Goal: Task Accomplishment & Management: Use online tool/utility

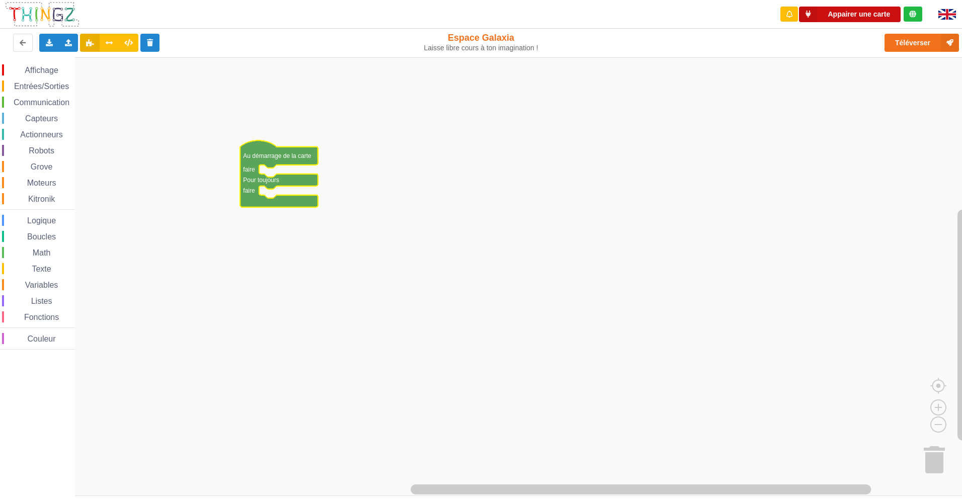
click at [804, 11] on icon at bounding box center [808, 15] width 18 height 16
click at [854, 21] on div "Connecté à la carte Réglages Ouvrir le moniteur automatiquement Connexion autom…" at bounding box center [849, 15] width 104 height 16
click at [857, 11] on button "Appairer une carte" at bounding box center [850, 15] width 102 height 16
click at [109, 41] on icon at bounding box center [109, 42] width 9 height 6
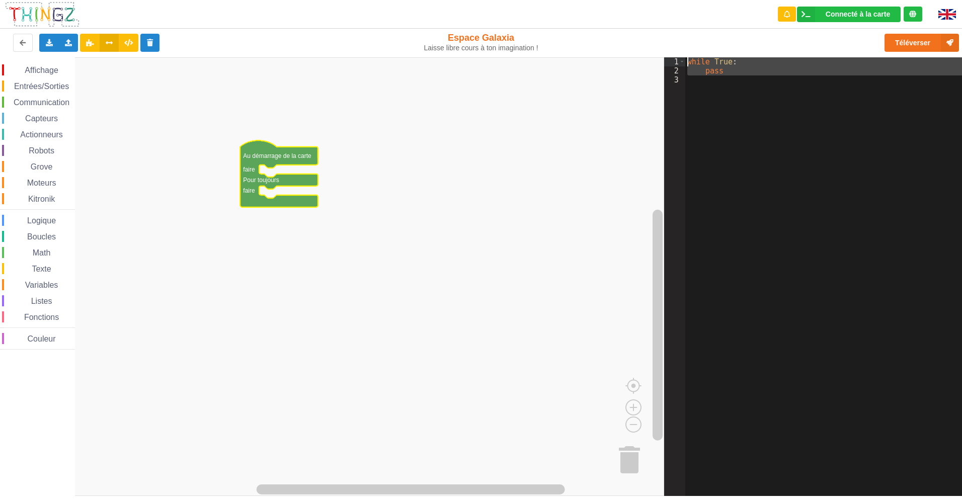
drag, startPoint x: 729, startPoint y: 99, endPoint x: 675, endPoint y: 42, distance: 78.0
click at [675, 42] on div "Connecté à la carte Réglages Ouvrir le moniteur automatiquement Connexion autom…" at bounding box center [481, 244] width 976 height 503
click at [126, 42] on icon at bounding box center [128, 42] width 9 height 6
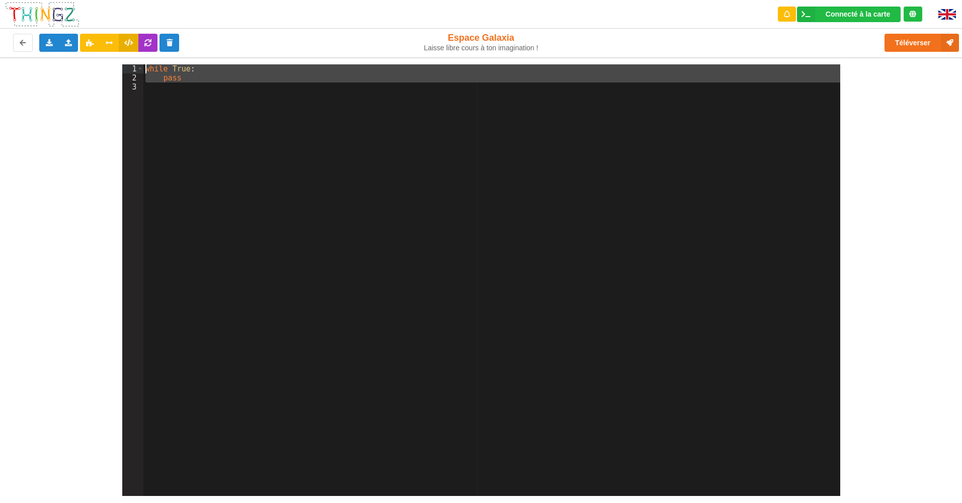
drag, startPoint x: 168, startPoint y: 91, endPoint x: 151, endPoint y: 64, distance: 31.7
click at [151, 64] on div "while True : pass" at bounding box center [491, 289] width 697 height 450
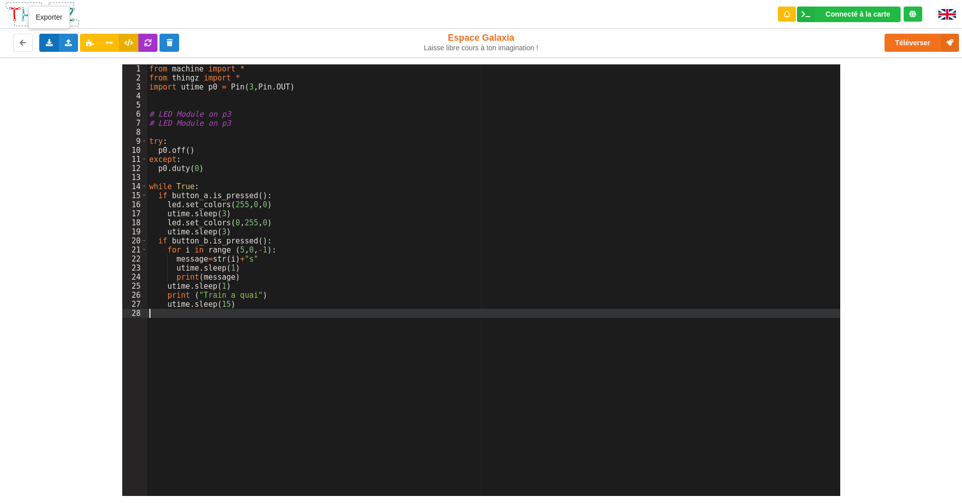
click at [50, 41] on icon at bounding box center [49, 42] width 9 height 6
click at [65, 77] on span "Exporter le code Python" at bounding box center [99, 79] width 75 height 8
click at [548, 180] on div "from machine import * from thingz import * import utime p0 = Pin ( 3 , Pin . OU…" at bounding box center [493, 289] width 693 height 450
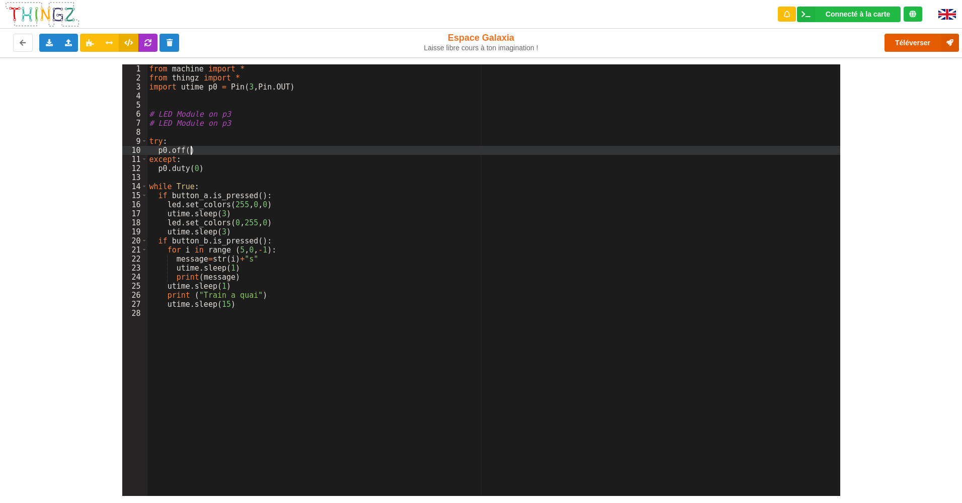
click at [908, 44] on button "Téléverser" at bounding box center [922, 43] width 74 height 18
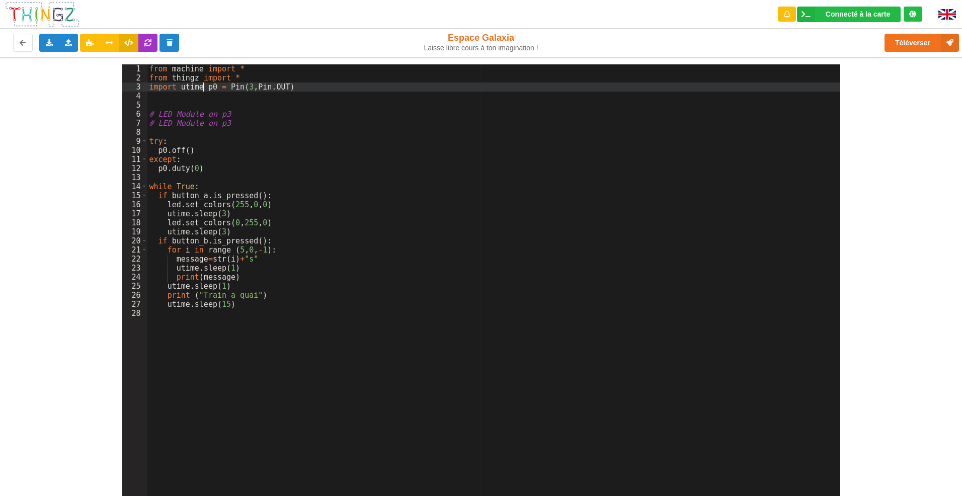
click at [203, 90] on div "from machine import * from thingz import * import utime p0 = Pin ( 3 , Pin . OU…" at bounding box center [493, 289] width 693 height 450
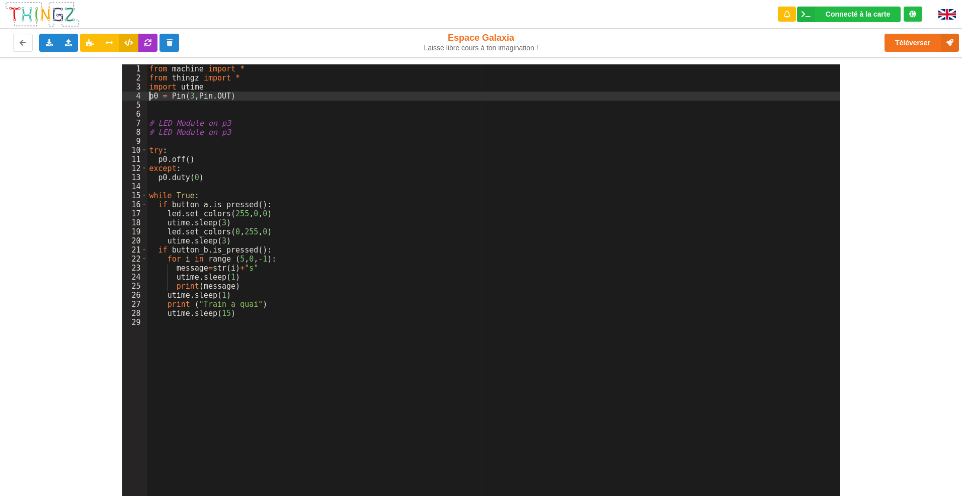
click at [439, 130] on div "from machine import * from thingz import * import utime p0 = Pin ( 3 , Pin . OU…" at bounding box center [493, 289] width 693 height 450
click at [147, 94] on div "from machine import * from thingz import * import utime p0 = Pin ( 3 , Pin . OU…" at bounding box center [493, 289] width 693 height 450
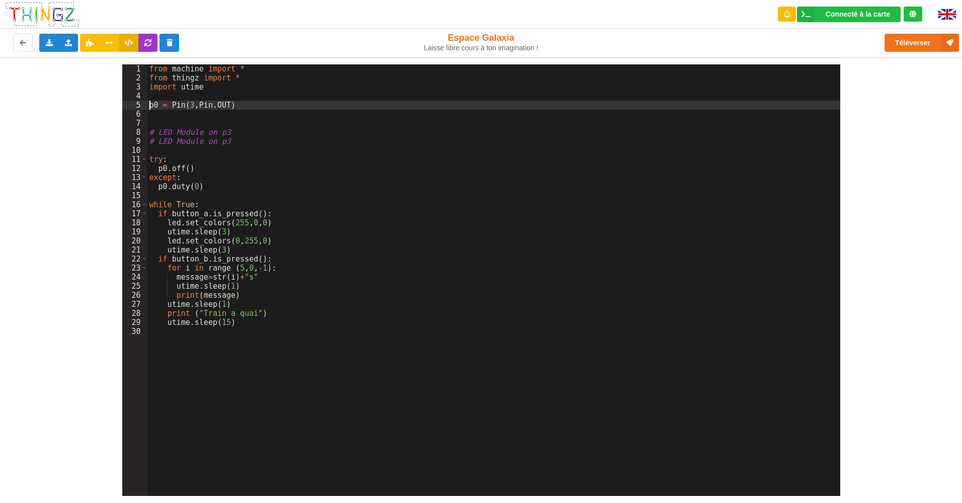
click at [470, 224] on div "from machine import * from thingz import * import utime p0 = Pin ( 3 , Pin . OU…" at bounding box center [493, 289] width 693 height 450
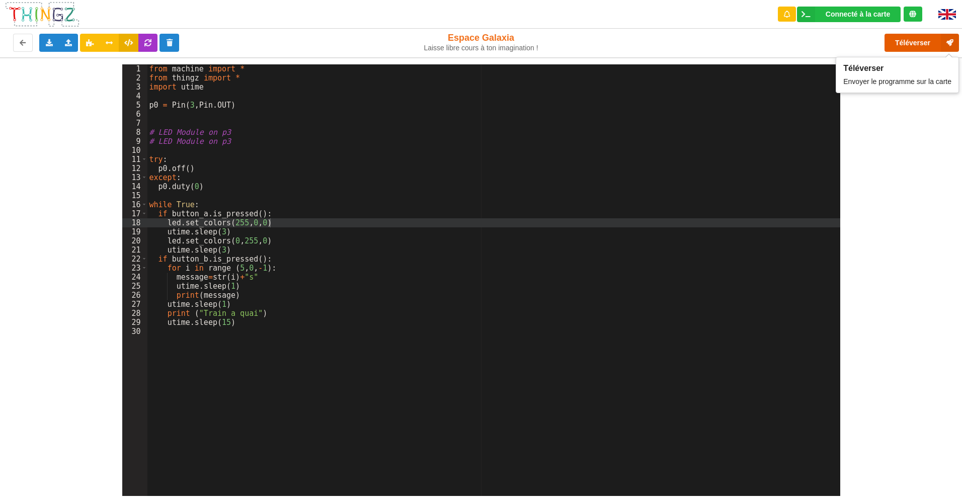
click at [922, 45] on button "Téléverser" at bounding box center [922, 43] width 74 height 18
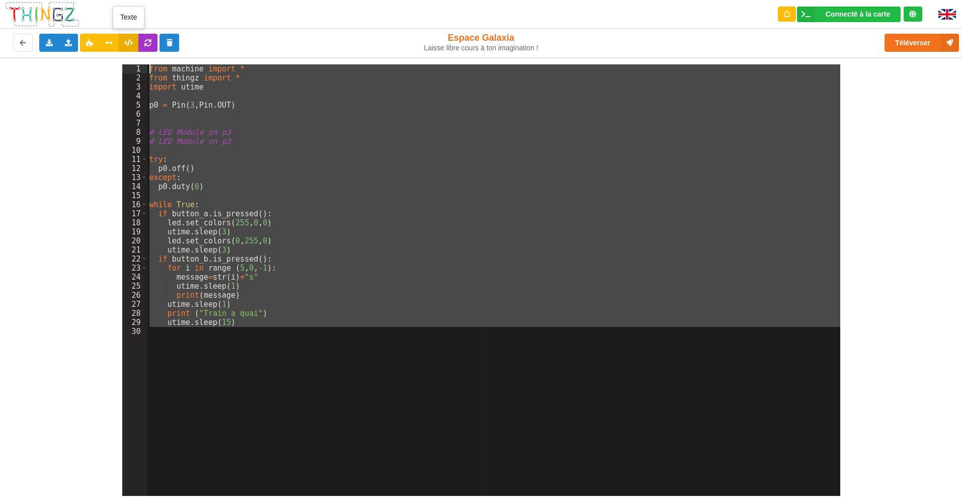
drag, startPoint x: 259, startPoint y: 332, endPoint x: 136, endPoint y: 49, distance: 308.4
click at [136, 49] on div "Connecté à la carte Réglages Ouvrir le moniteur automatiquement Connexion autom…" at bounding box center [481, 244] width 976 height 503
click at [86, 41] on icon at bounding box center [90, 42] width 9 height 6
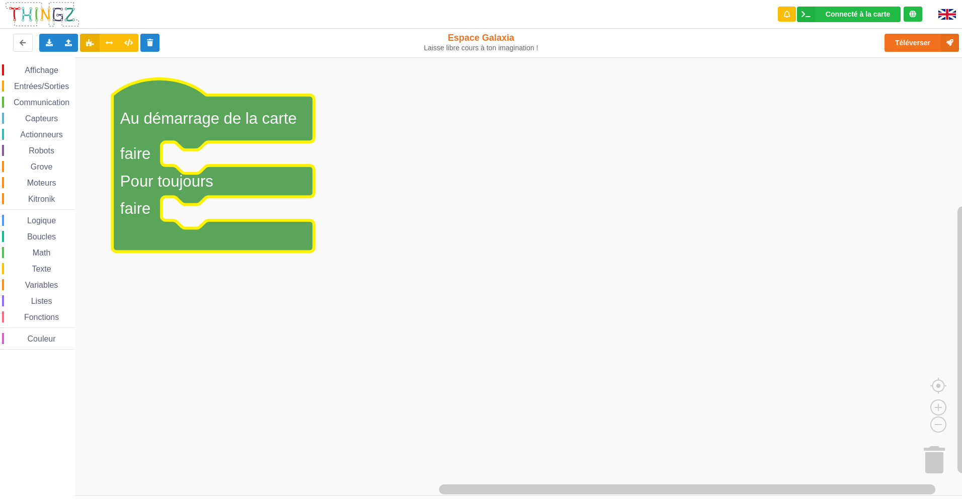
click at [43, 241] on span "Boucles" at bounding box center [42, 237] width 32 height 9
